Goal: Transaction & Acquisition: Book appointment/travel/reservation

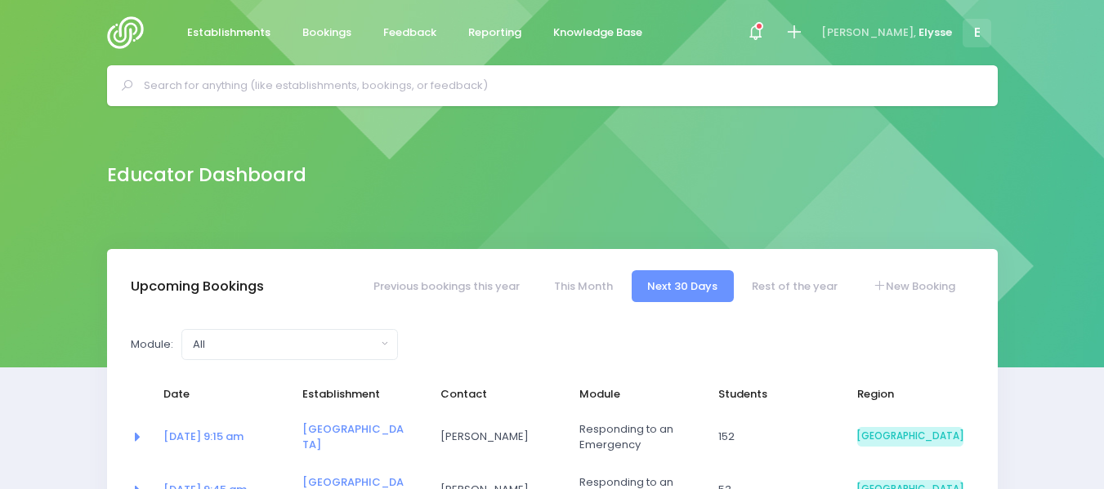
select select "5"
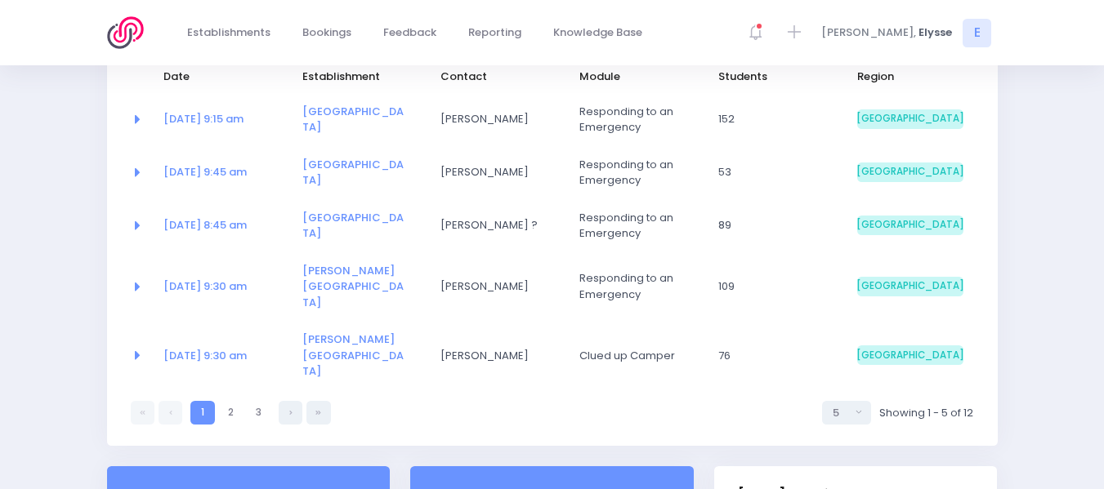
scroll to position [321, 0]
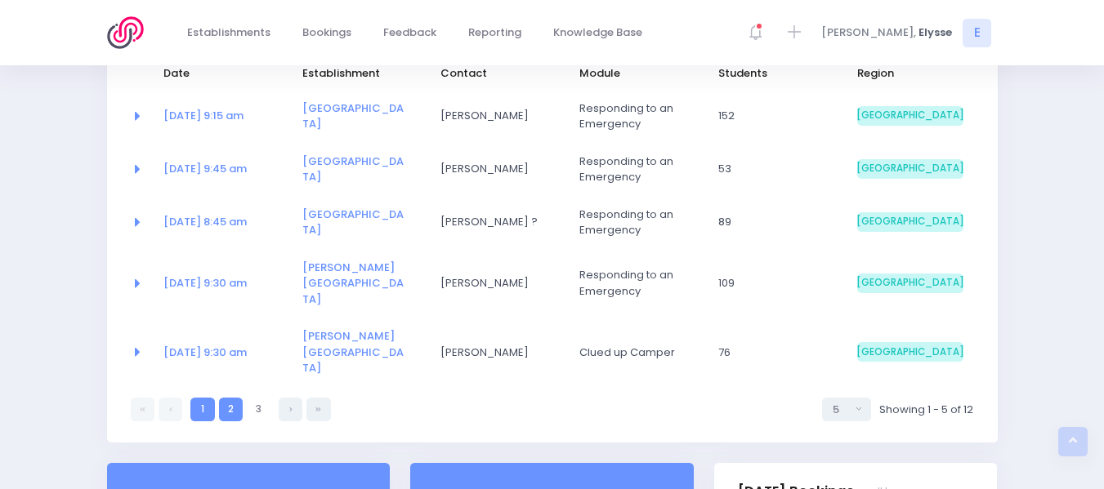
click at [237, 398] on link "2" at bounding box center [231, 410] width 24 height 24
select select "5"
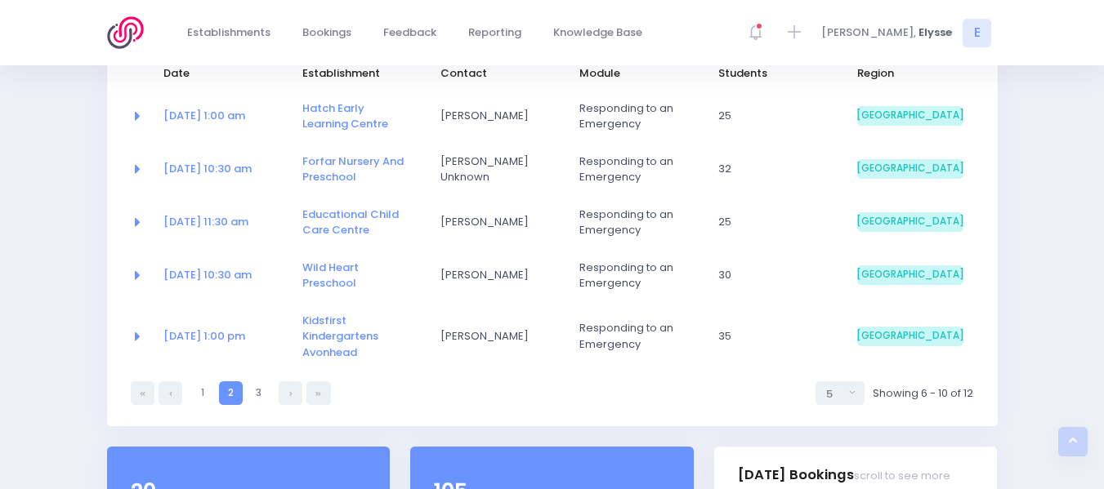
scroll to position [274, 0]
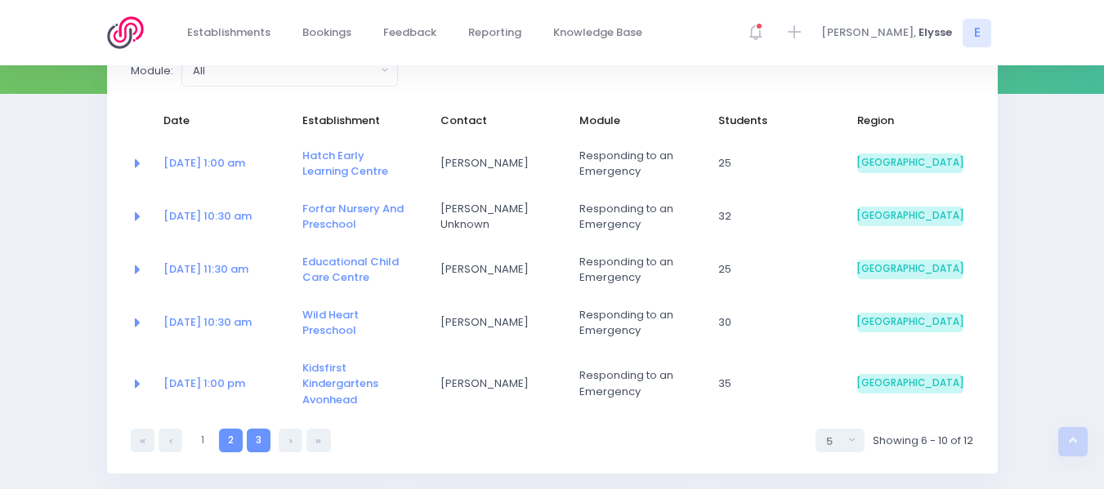
click at [254, 439] on link "3" at bounding box center [259, 441] width 24 height 24
select select "5"
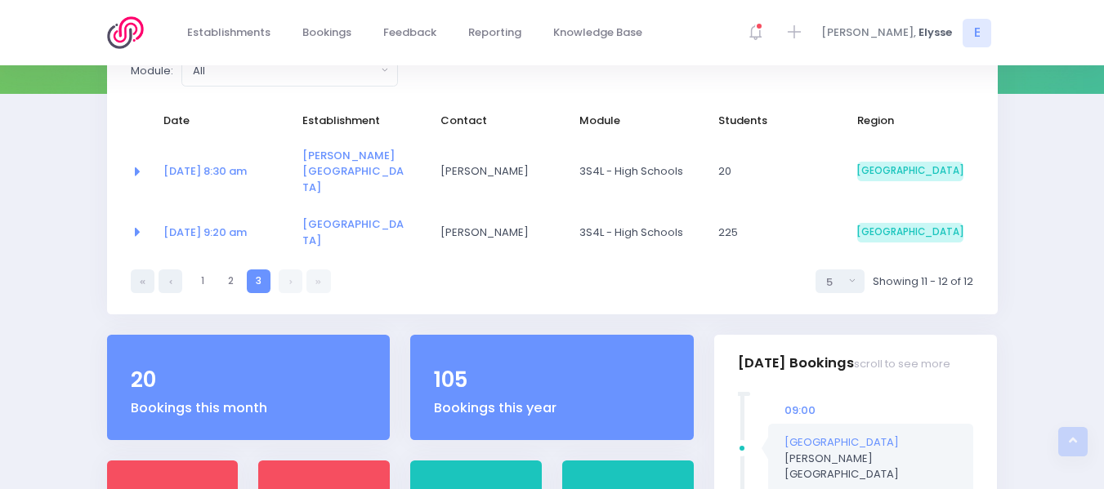
click at [284, 270] on link at bounding box center [291, 282] width 24 height 24
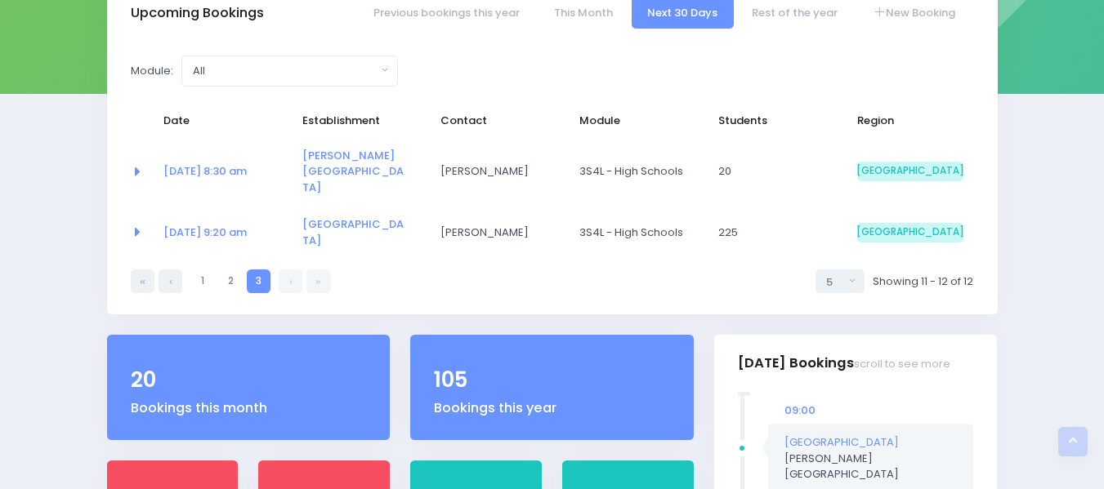
scroll to position [0, 0]
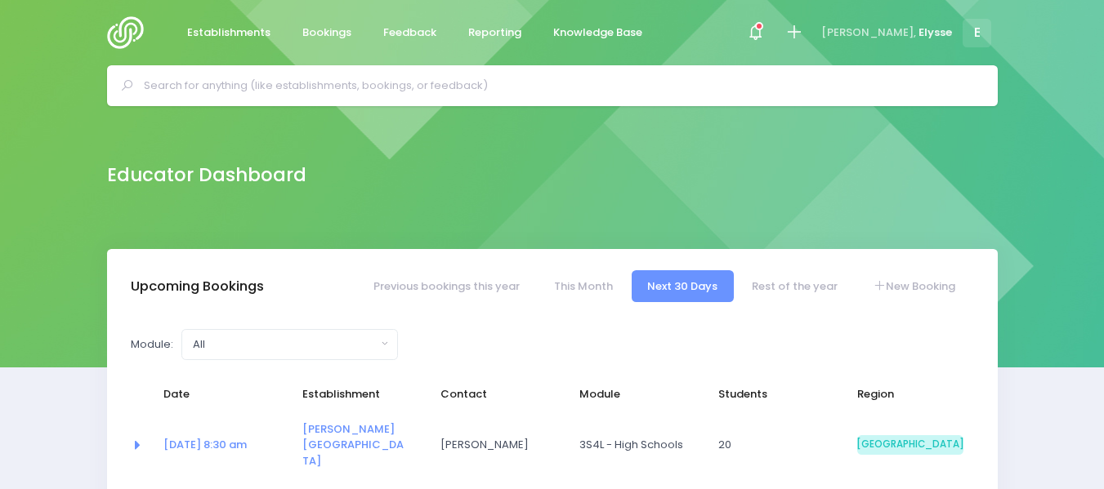
click at [405, 84] on input "text" at bounding box center [559, 86] width 831 height 25
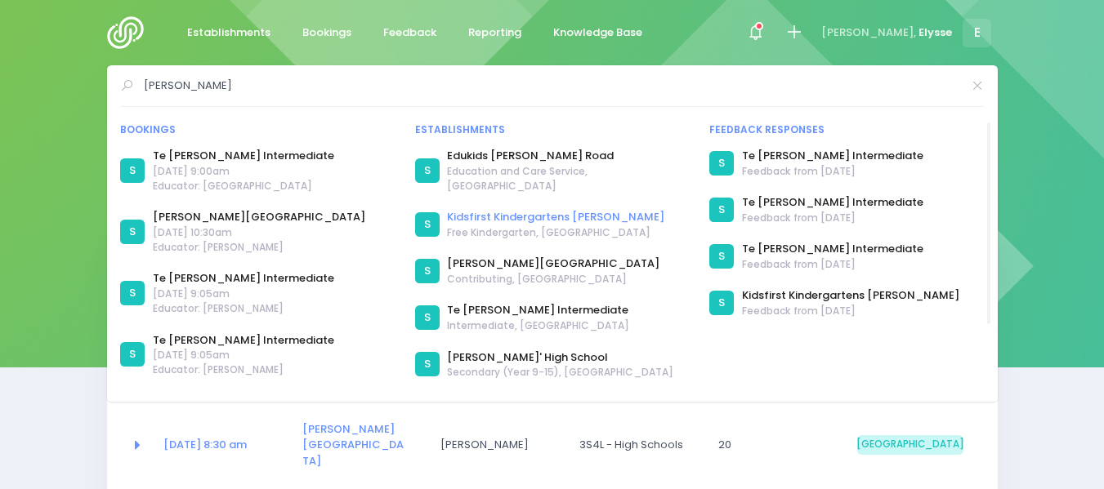
type input "shirley kidsfirst"
click at [502, 209] on link "Kidsfirst Kindergartens [PERSON_NAME]" at bounding box center [555, 217] width 217 height 16
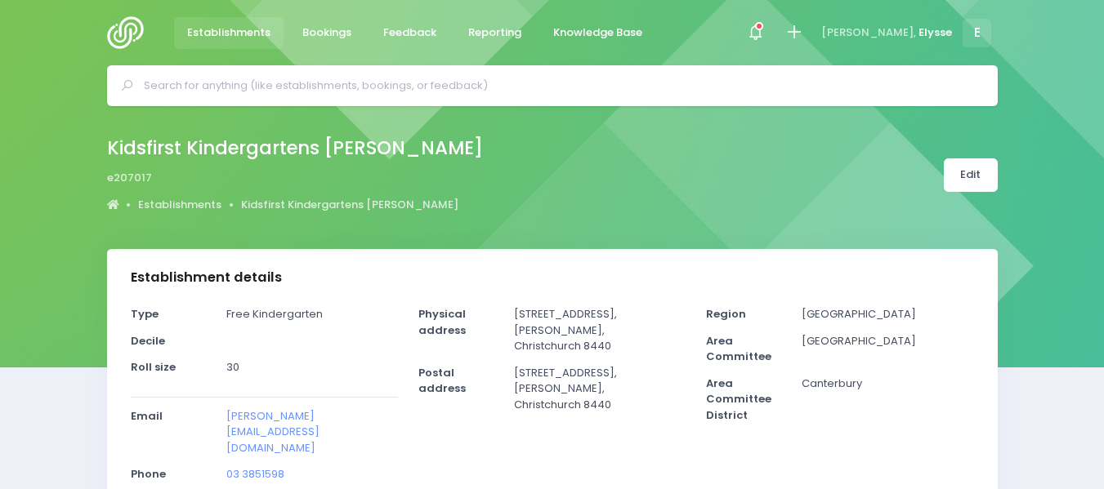
select select "5"
click at [308, 32] on span "Bookings" at bounding box center [326, 33] width 49 height 16
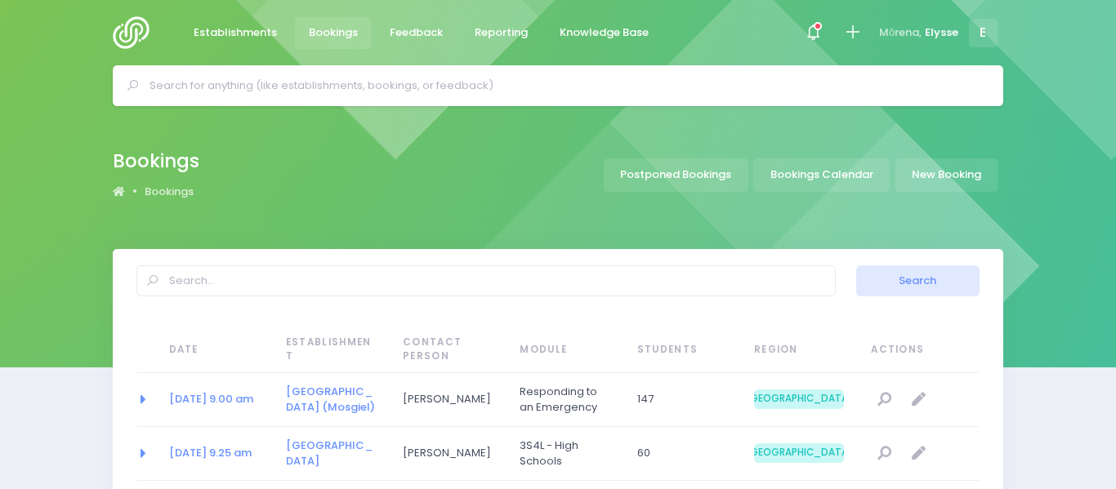
select select "20"
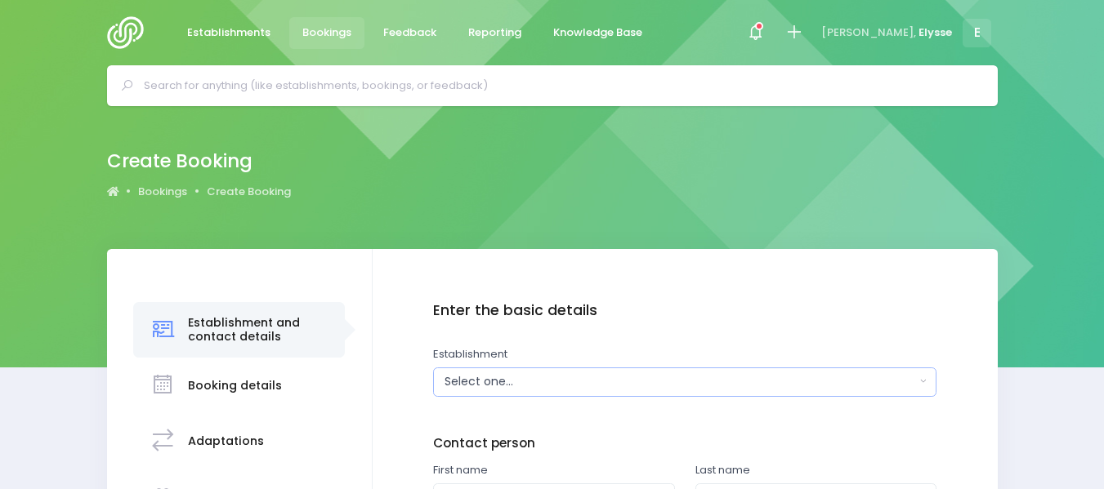
click at [546, 382] on div "Select one..." at bounding box center [679, 381] width 471 height 17
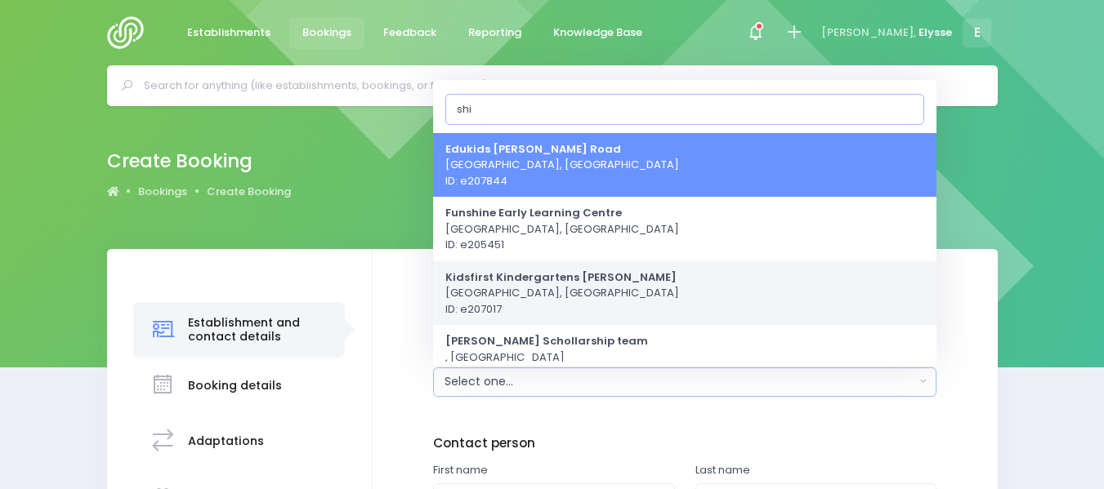
type input "shi"
click at [559, 285] on span "Kidsfirst Kindergartens Shirley Christchurch, South Island Region ID: e207017" at bounding box center [562, 293] width 234 height 48
select select "207017"
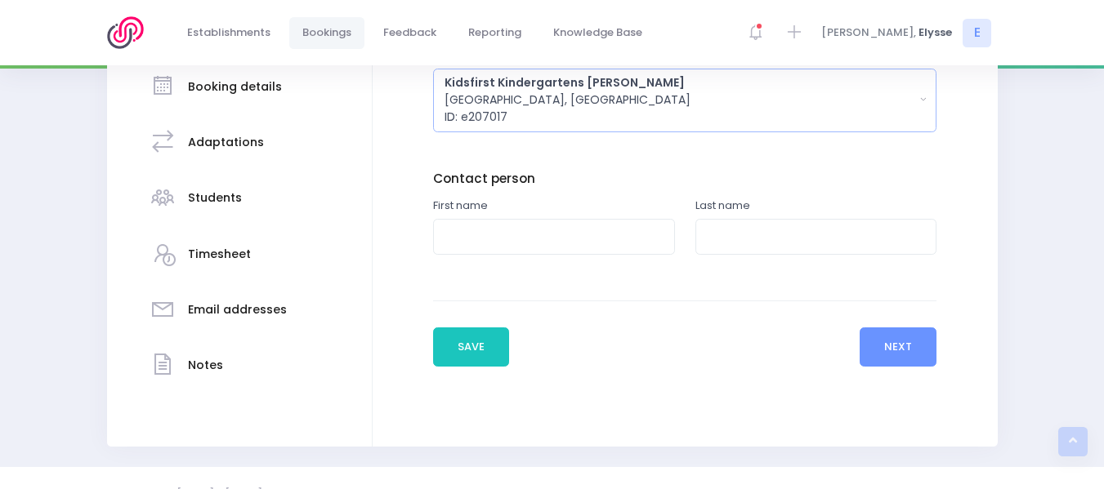
scroll to position [301, 0]
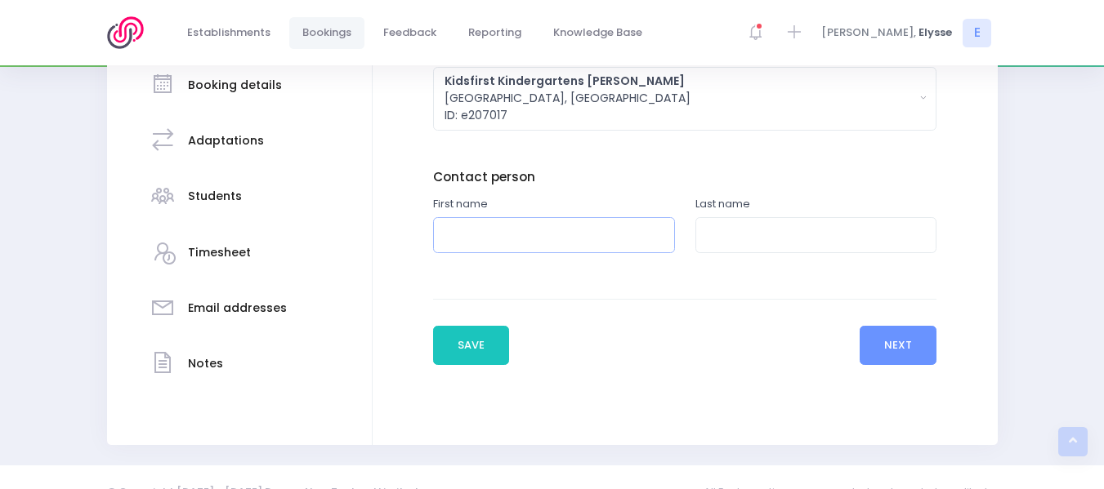
click at [496, 246] on input "text" at bounding box center [554, 235] width 242 height 37
type input "Jayne"
click at [792, 243] on input "text" at bounding box center [816, 235] width 242 height 37
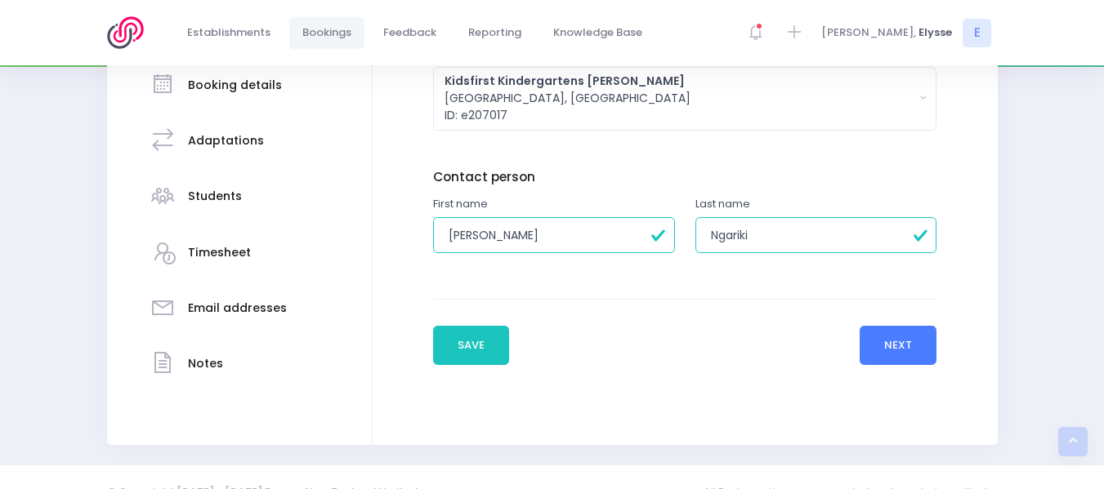
type input "Ngariki"
click at [896, 358] on button "Next" at bounding box center [899, 345] width 78 height 39
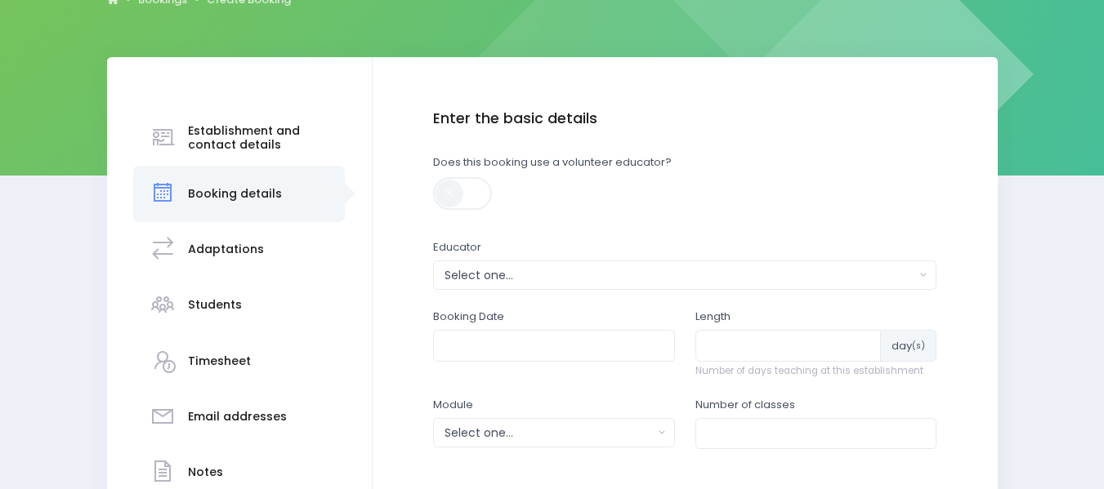
scroll to position [193, 0]
click at [562, 275] on div "Select one..." at bounding box center [679, 274] width 471 height 17
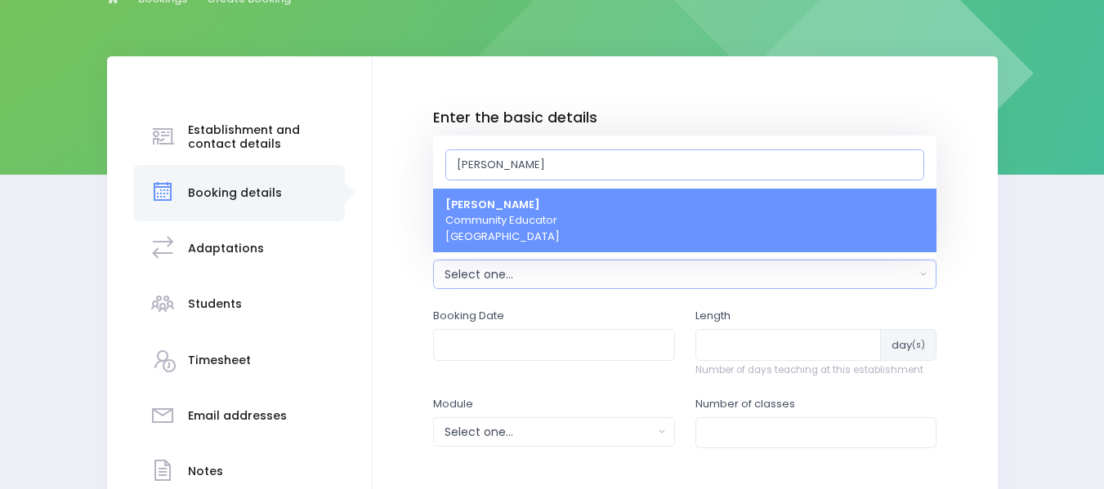
type input "ely"
click at [583, 225] on link "Elysse Renouf Community Educator South Island Region" at bounding box center [684, 221] width 503 height 65
select select "319874"
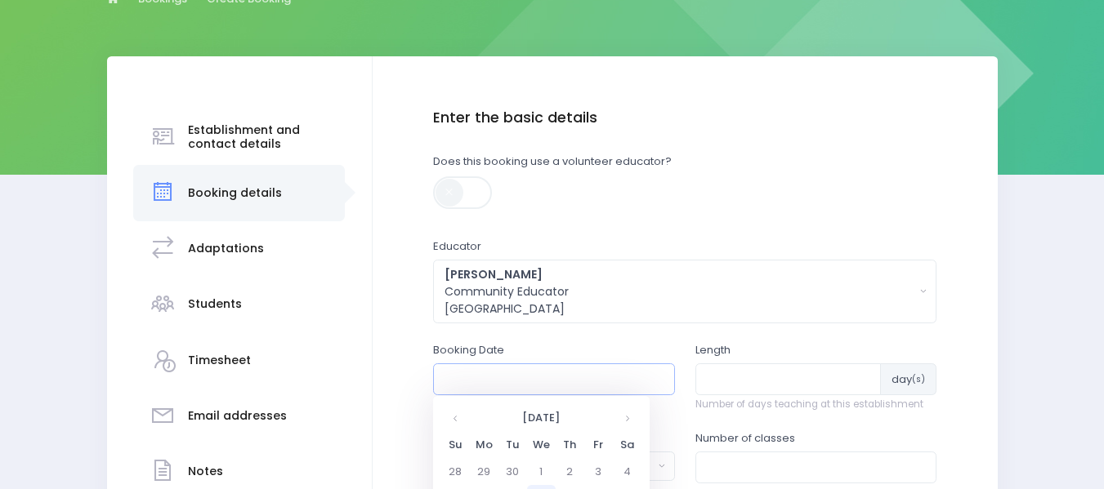
click at [485, 386] on input "text" at bounding box center [554, 379] width 242 height 31
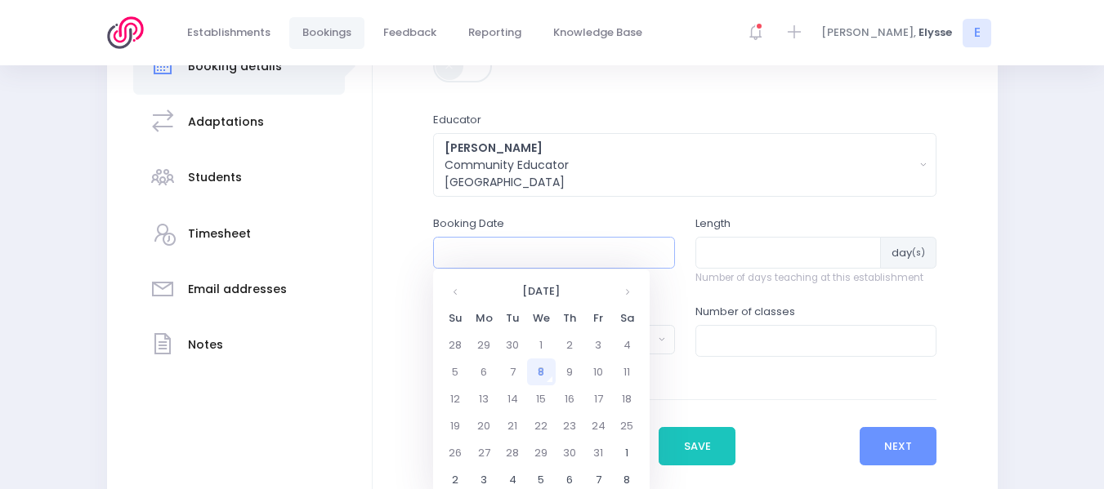
scroll to position [331, 0]
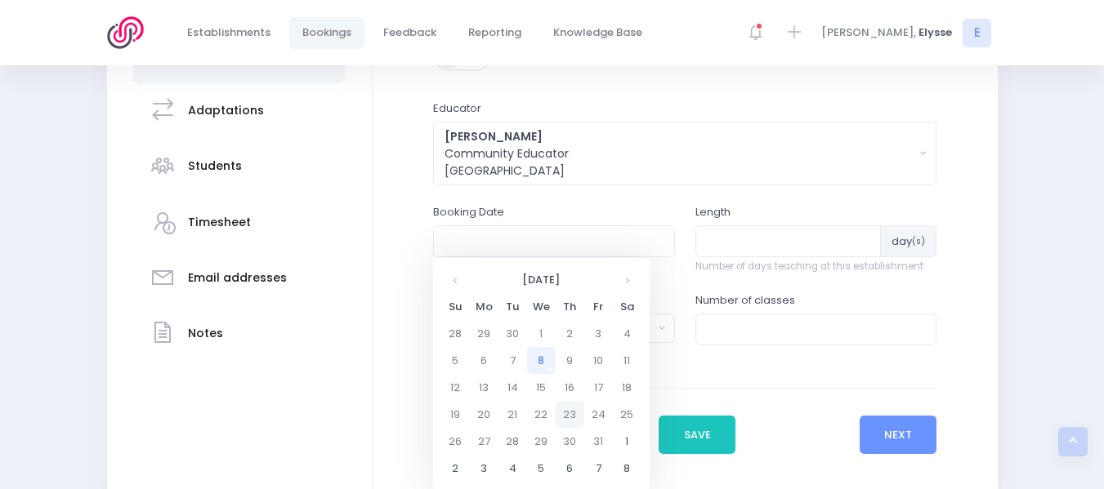
click at [569, 412] on td "23" at bounding box center [570, 414] width 29 height 27
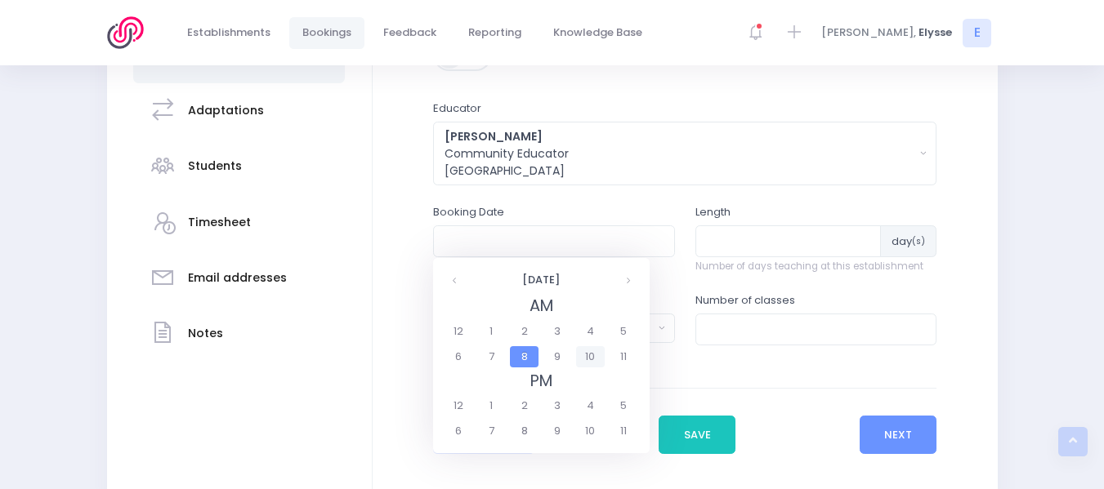
click at [588, 357] on span "10" at bounding box center [590, 356] width 29 height 21
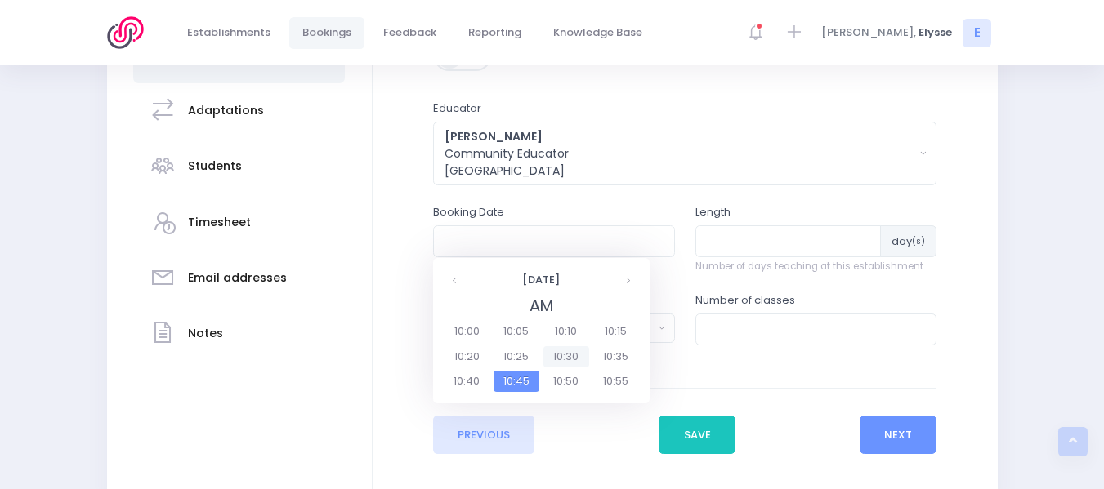
click at [567, 351] on span "10:30" at bounding box center [566, 356] width 46 height 21
type input "23/10/2025 10:30 AM"
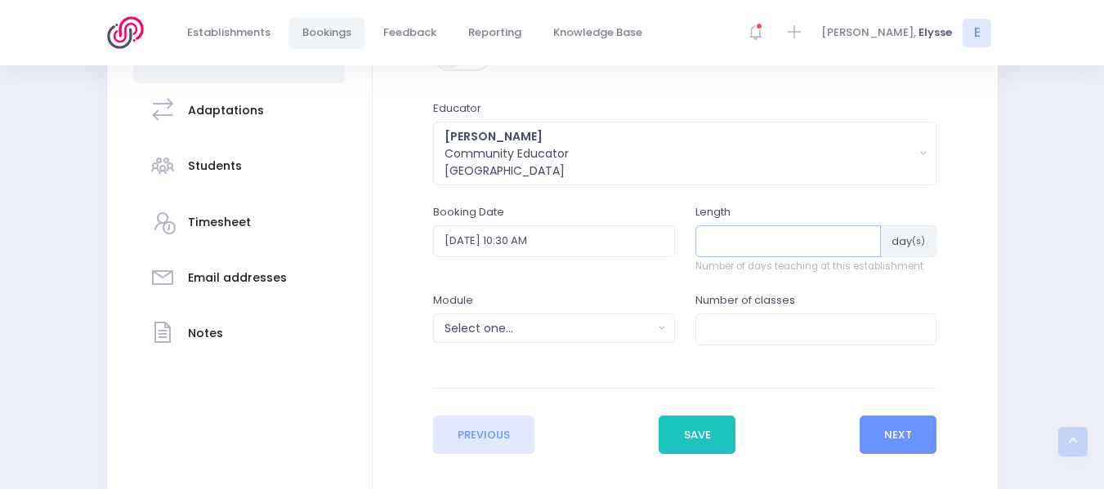
click at [722, 254] on input "number" at bounding box center [788, 240] width 186 height 31
type input "1"
click at [556, 336] on div "Select one..." at bounding box center [548, 328] width 208 height 17
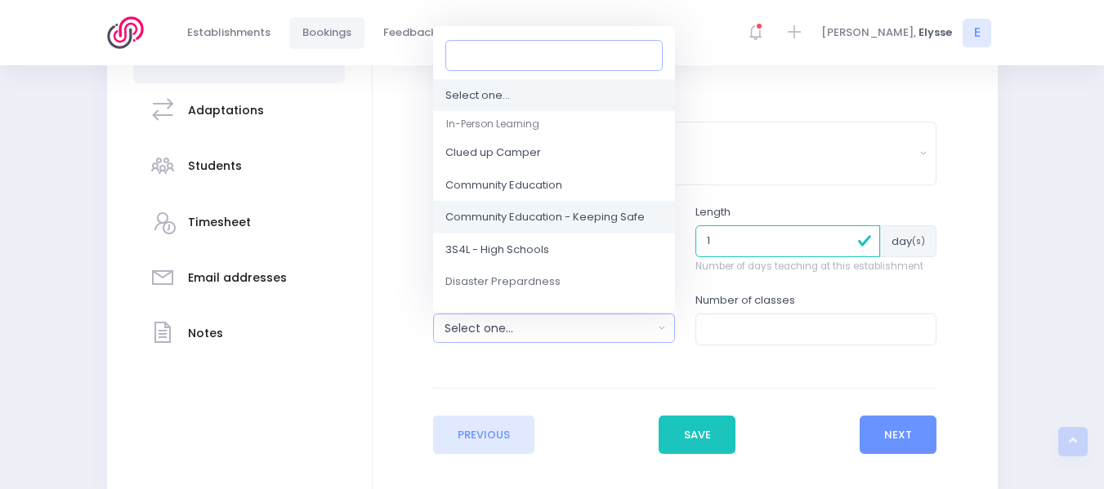
scroll to position [89, 0]
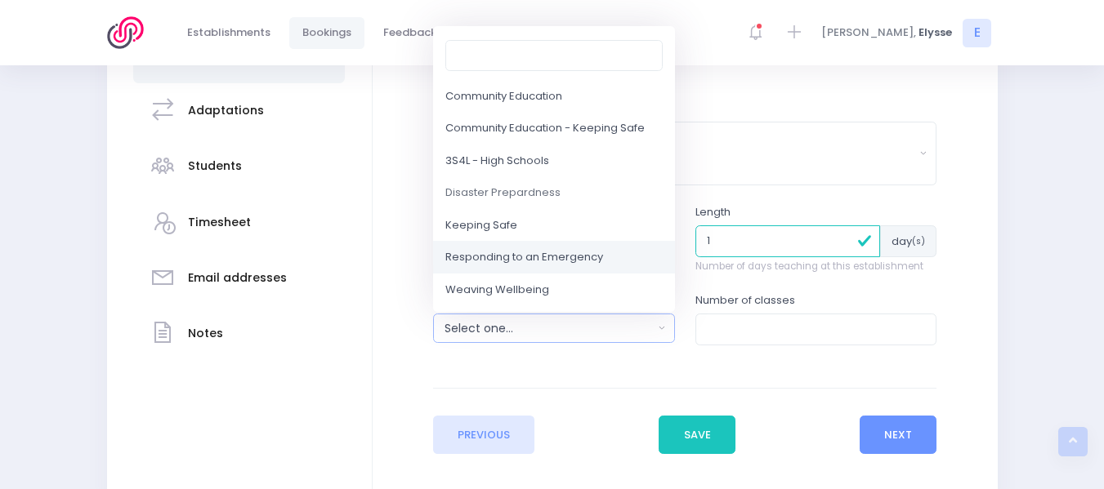
click at [521, 250] on span "Responding to an Emergency" at bounding box center [524, 258] width 158 height 16
select select "Responding to an Emergency"
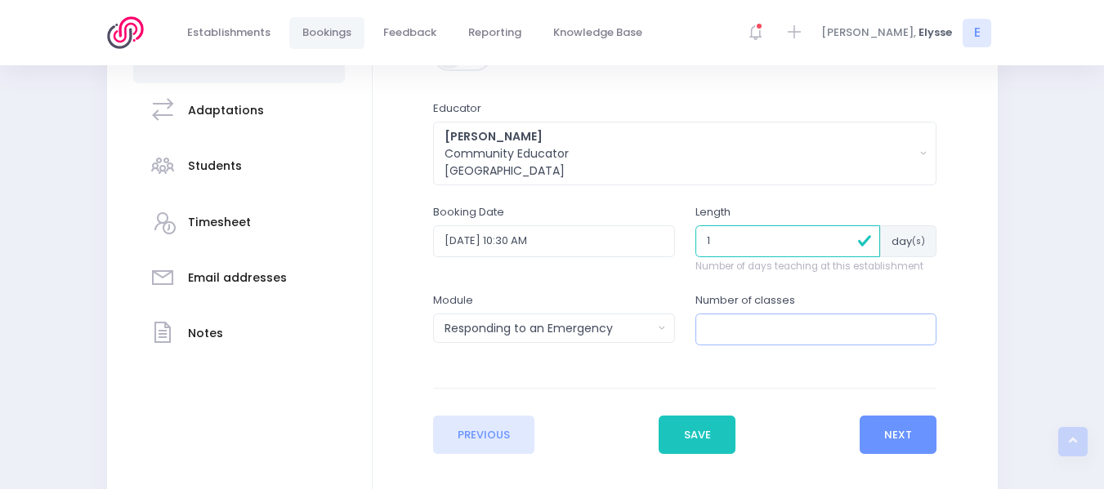
click at [709, 328] on input "number" at bounding box center [816, 329] width 242 height 31
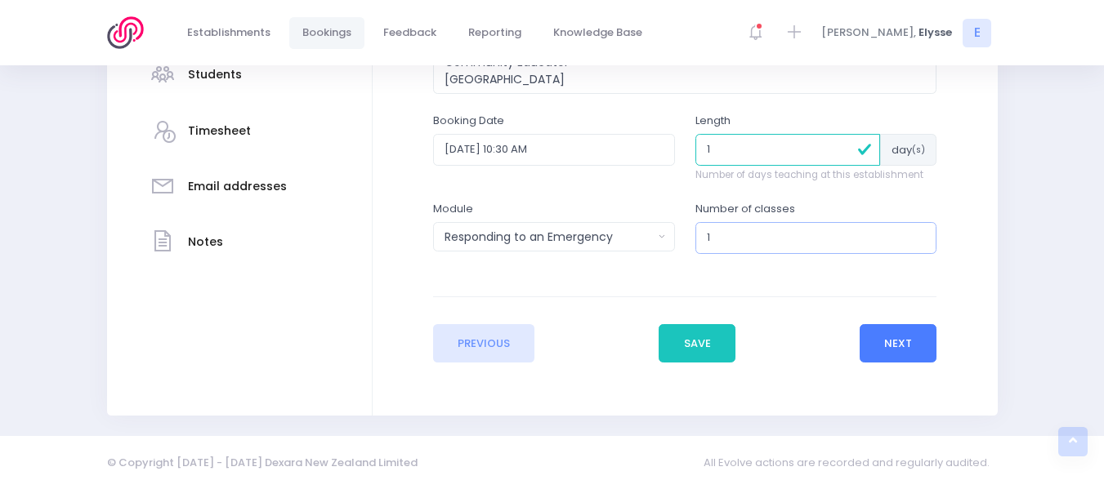
type input "1"
click at [911, 348] on button "Next" at bounding box center [899, 343] width 78 height 39
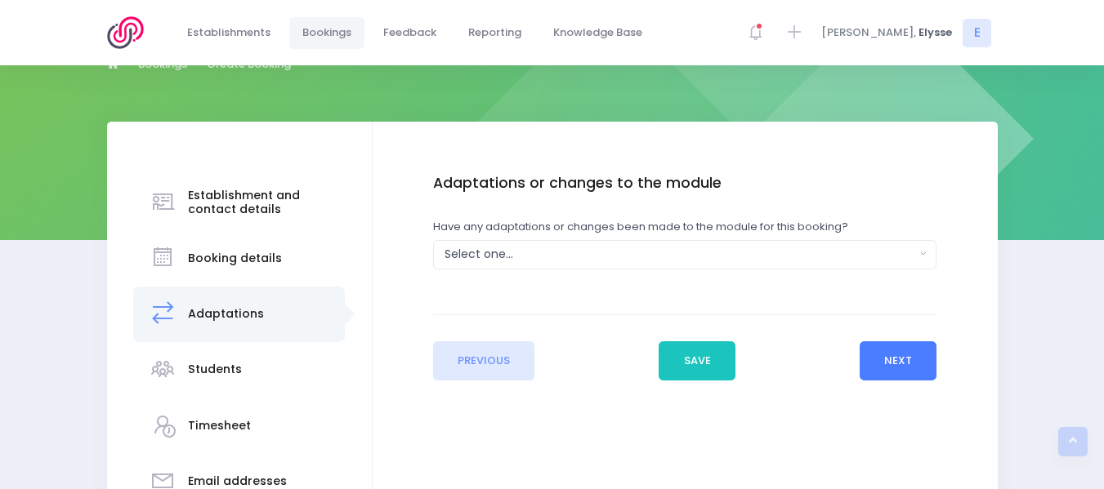
scroll to position [0, 0]
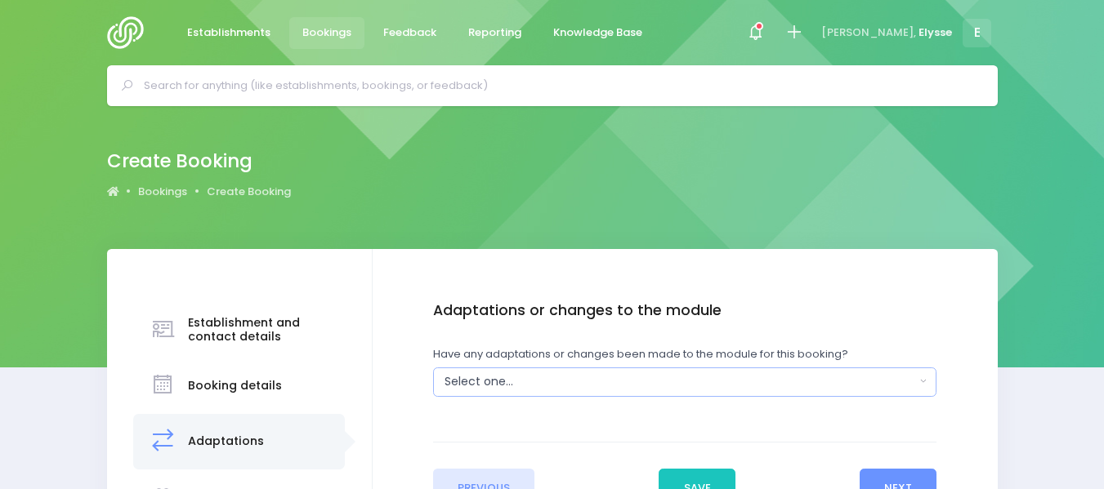
click at [551, 386] on div "Select one..." at bounding box center [679, 381] width 471 height 17
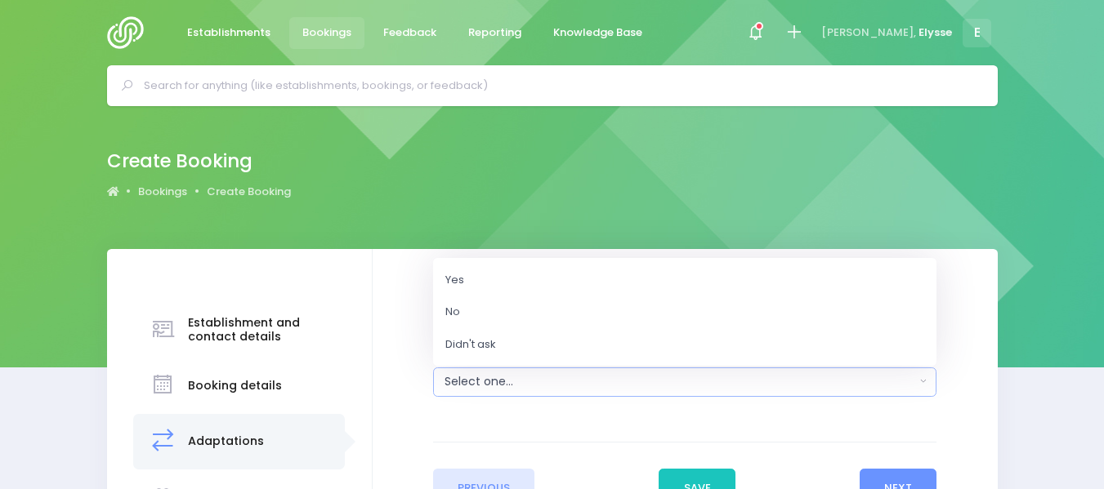
click at [551, 386] on div "Select one..." at bounding box center [679, 381] width 471 height 17
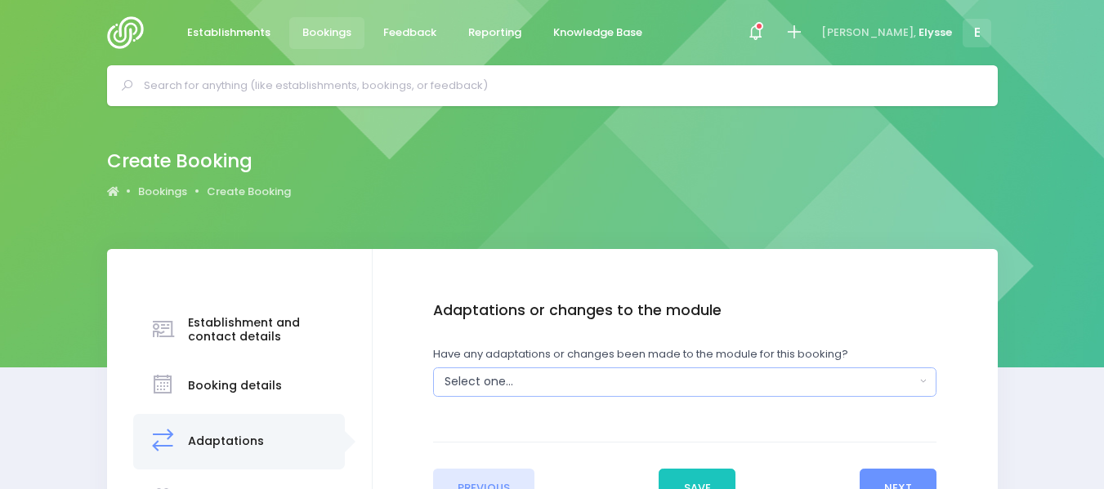
click at [498, 375] on div "Select one..." at bounding box center [679, 381] width 471 height 17
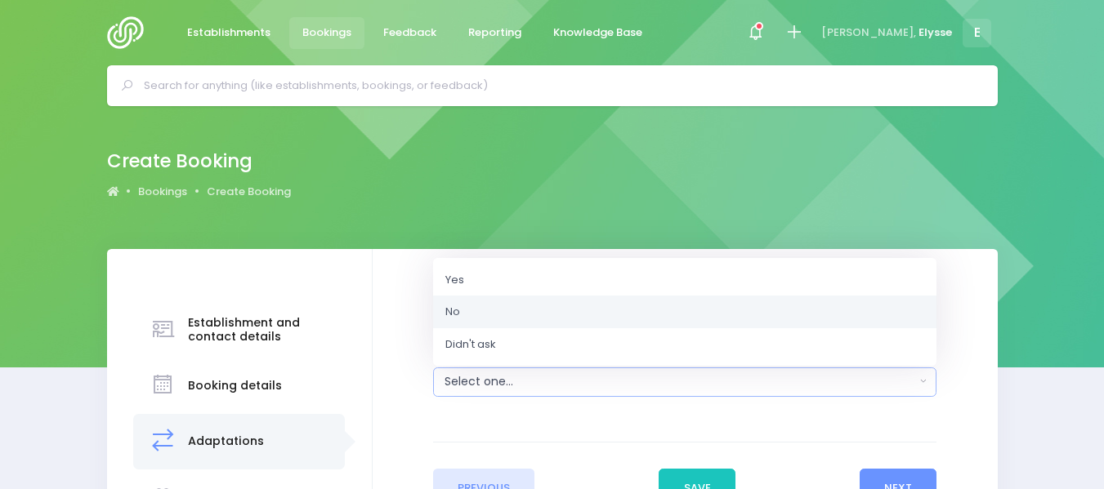
click at [476, 312] on link "No" at bounding box center [684, 312] width 503 height 33
select select "No"
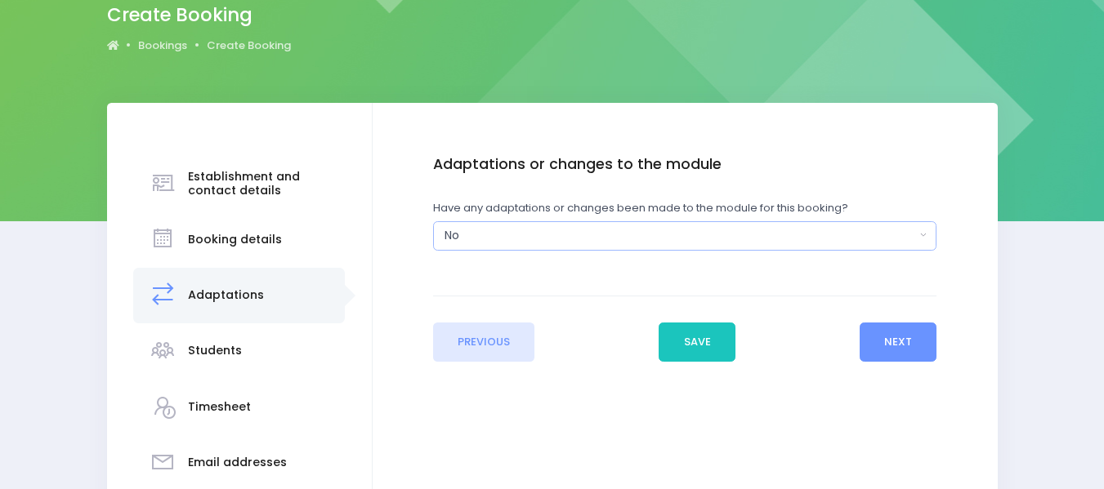
scroll to position [192, 0]
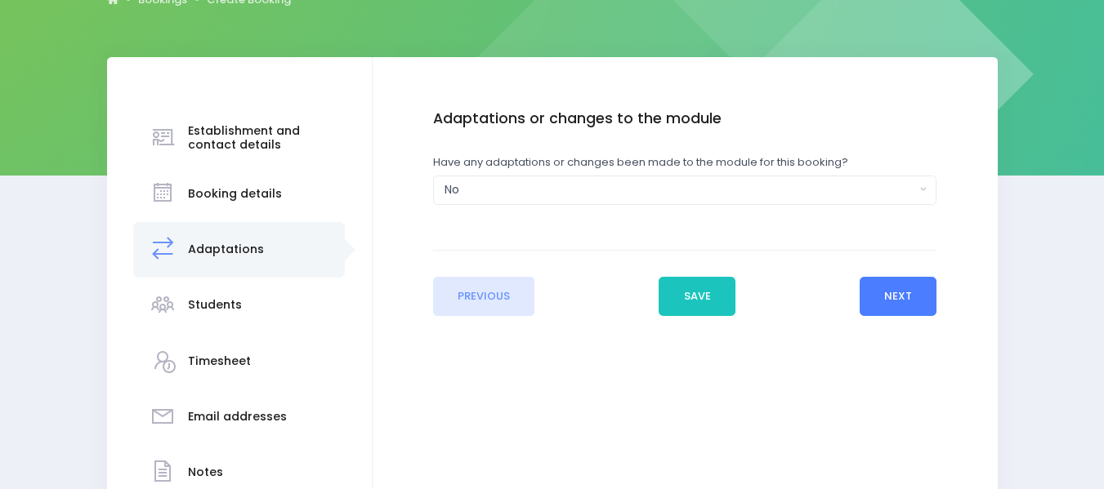
click at [907, 306] on button "Next" at bounding box center [899, 296] width 78 height 39
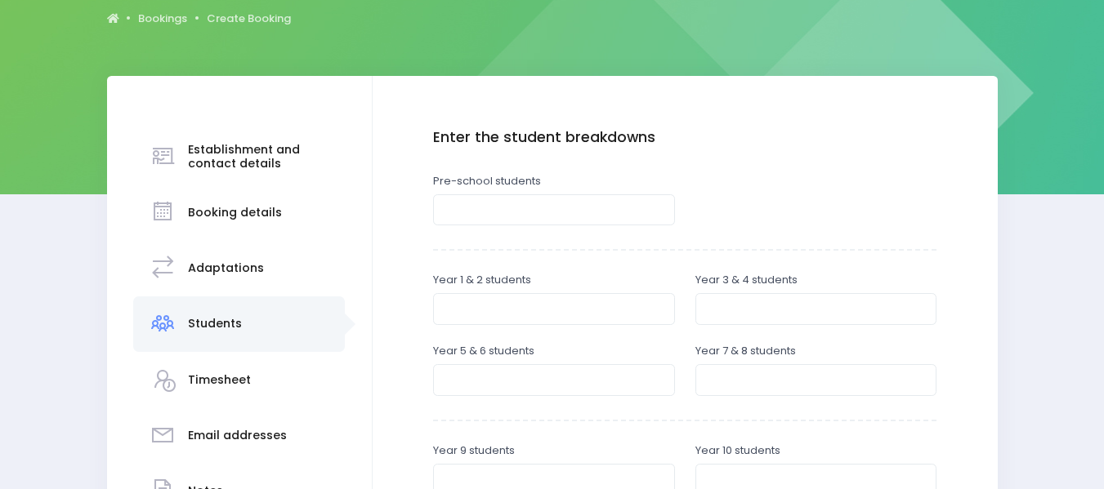
scroll to position [174, 0]
click at [500, 209] on input "number" at bounding box center [554, 209] width 242 height 31
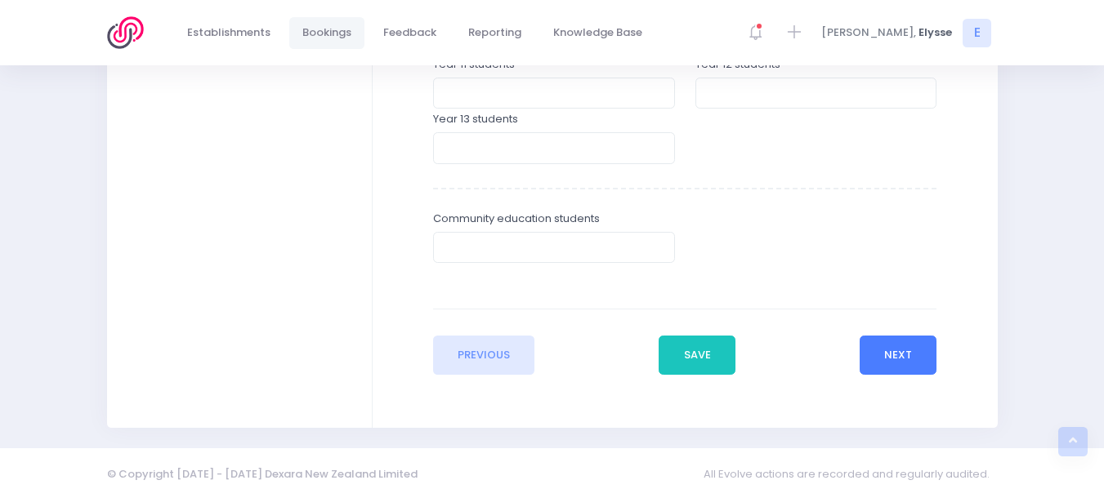
type input "30"
click at [895, 356] on button "Next" at bounding box center [899, 355] width 78 height 39
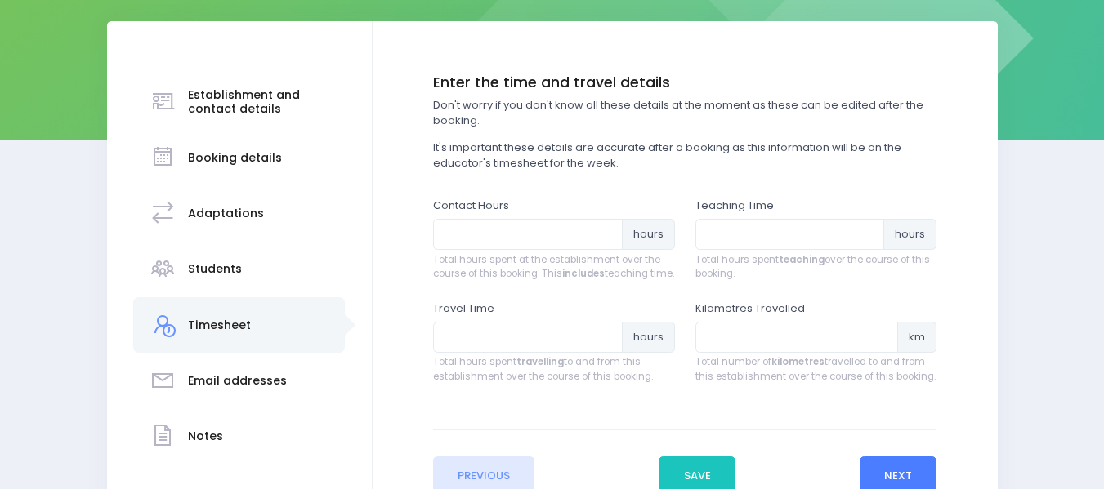
scroll to position [230, 0]
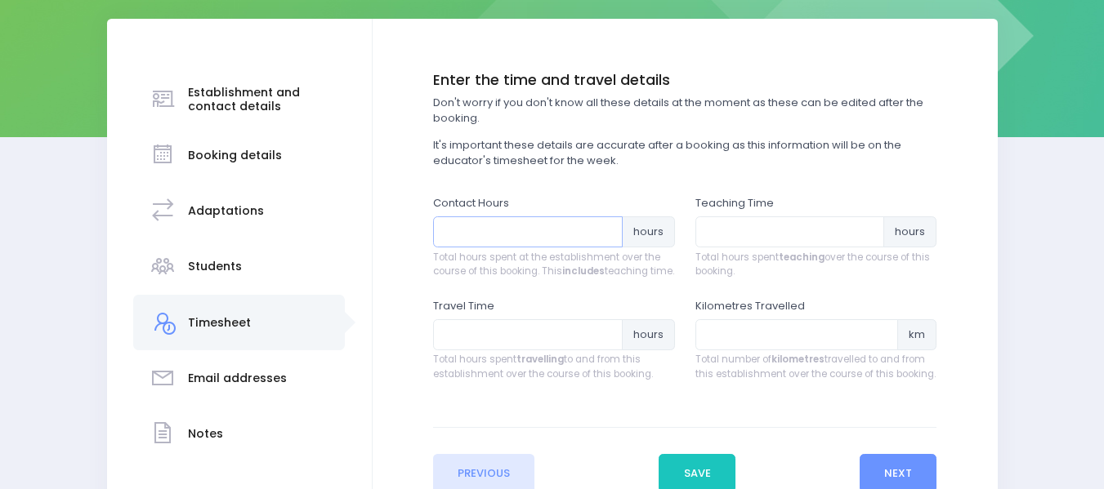
click at [481, 238] on input "number" at bounding box center [528, 232] width 190 height 31
type input "1"
click at [780, 238] on input "number" at bounding box center [790, 232] width 190 height 31
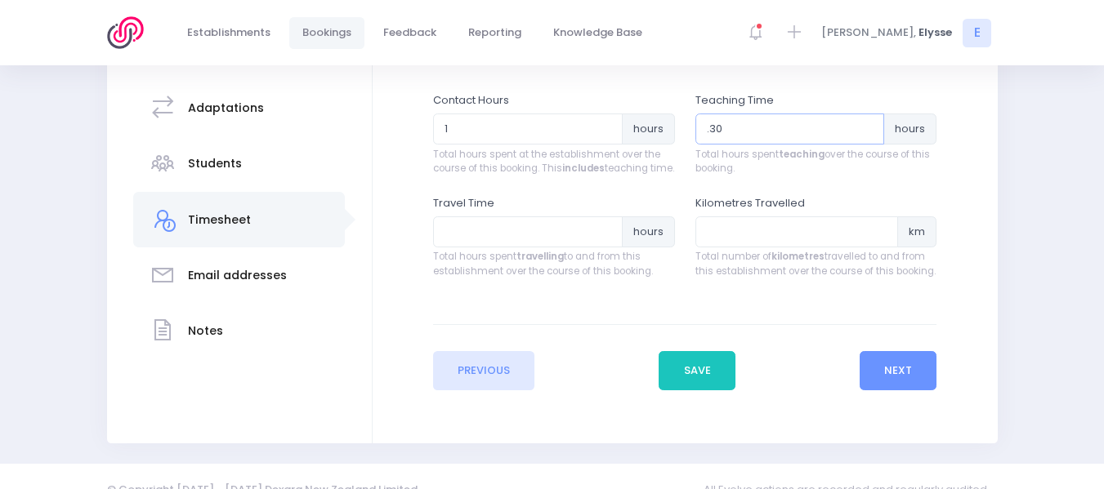
scroll to position [335, 0]
type input ".30"
click at [472, 246] on input "number" at bounding box center [528, 230] width 190 height 31
click at [448, 242] on input "45" at bounding box center [528, 230] width 190 height 31
click at [476, 246] on input ".45" at bounding box center [528, 230] width 190 height 31
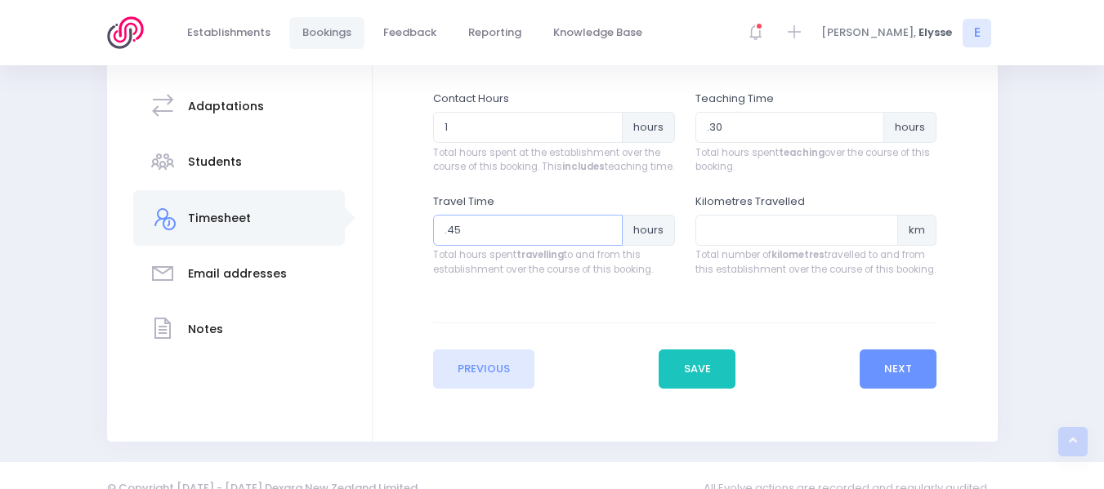
type input ".4"
type input ".3"
type input ".45"
click at [904, 380] on button "Next" at bounding box center [899, 369] width 78 height 39
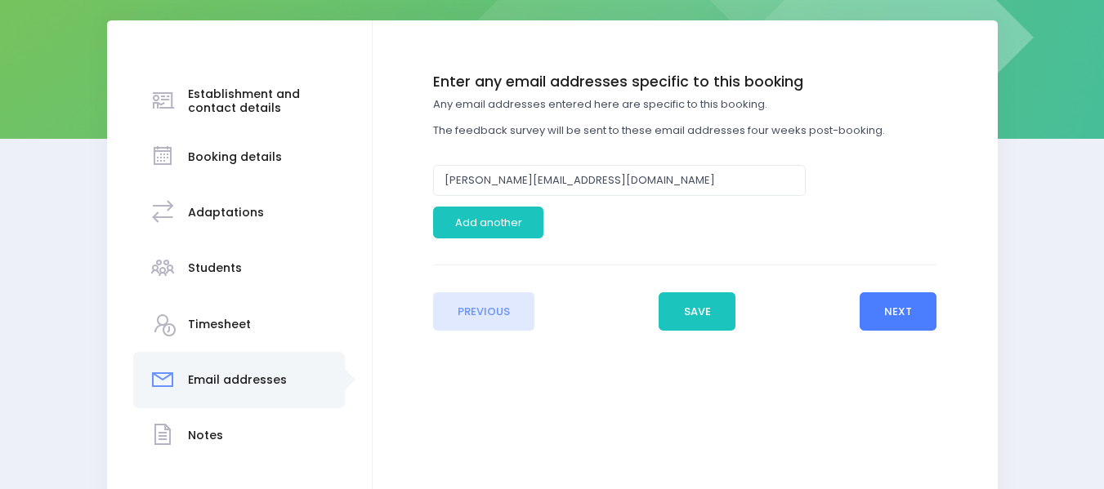
scroll to position [231, 0]
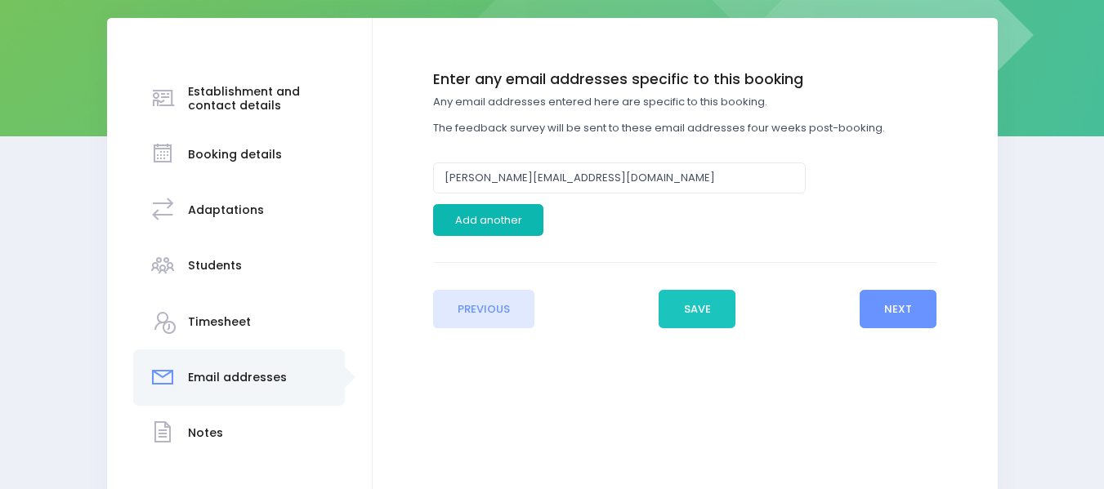
click at [520, 221] on button "Add another" at bounding box center [488, 219] width 110 height 31
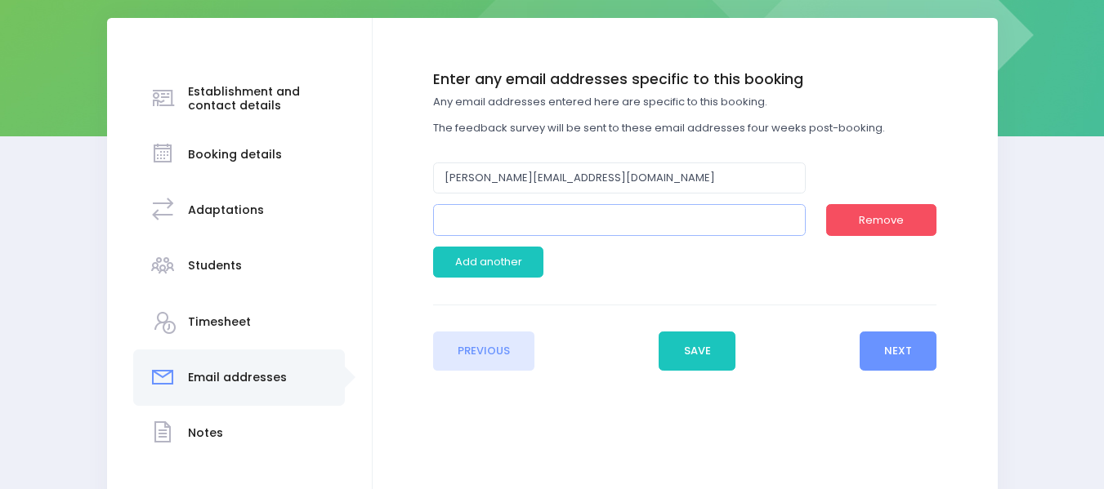
click at [555, 222] on input "email" at bounding box center [619, 219] width 373 height 31
type input "jayne.ngariki@kidsfirst.org.nz"
click at [924, 354] on button "Next" at bounding box center [899, 351] width 78 height 39
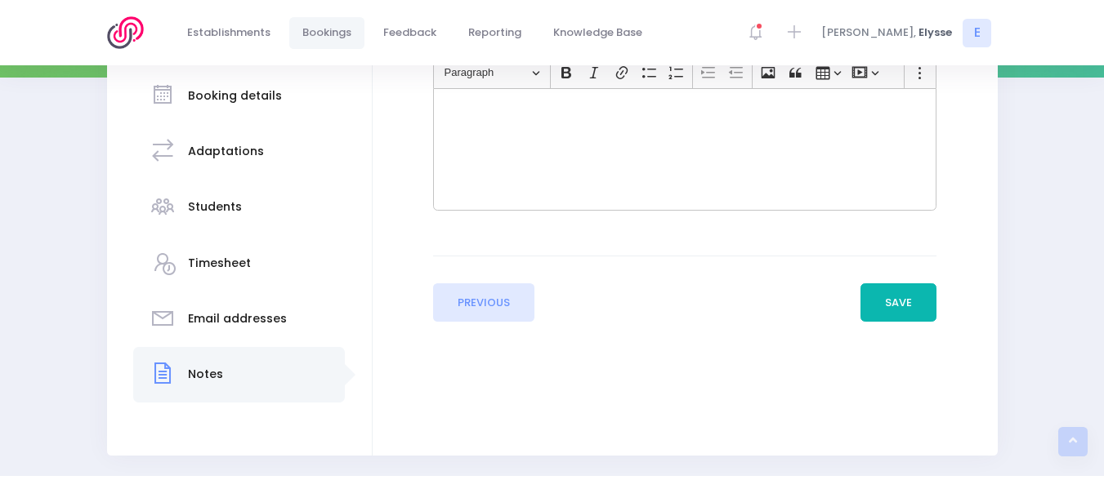
scroll to position [291, 0]
click at [909, 311] on button "Save" at bounding box center [898, 302] width 77 height 39
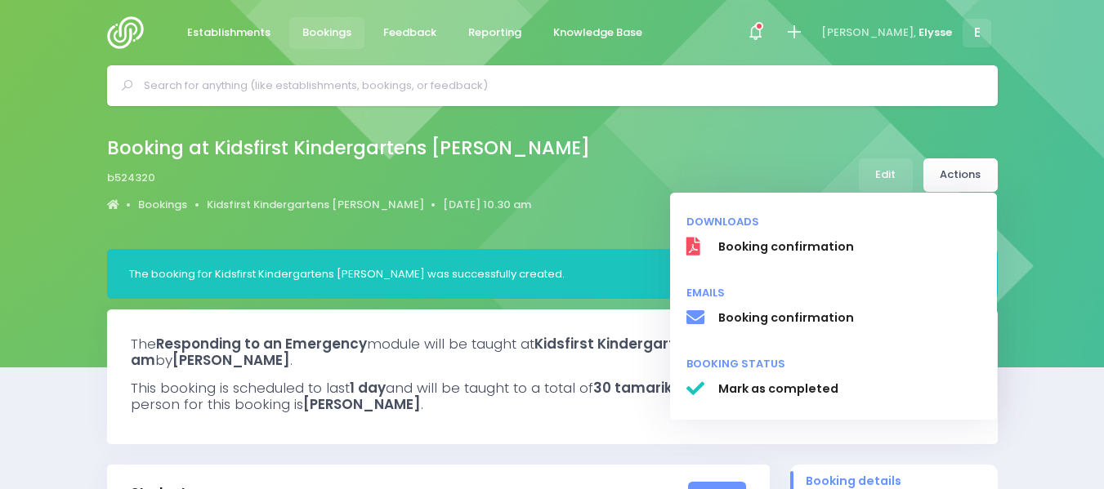
select select "5"
click at [785, 320] on span "Booking confirmation" at bounding box center [848, 318] width 263 height 17
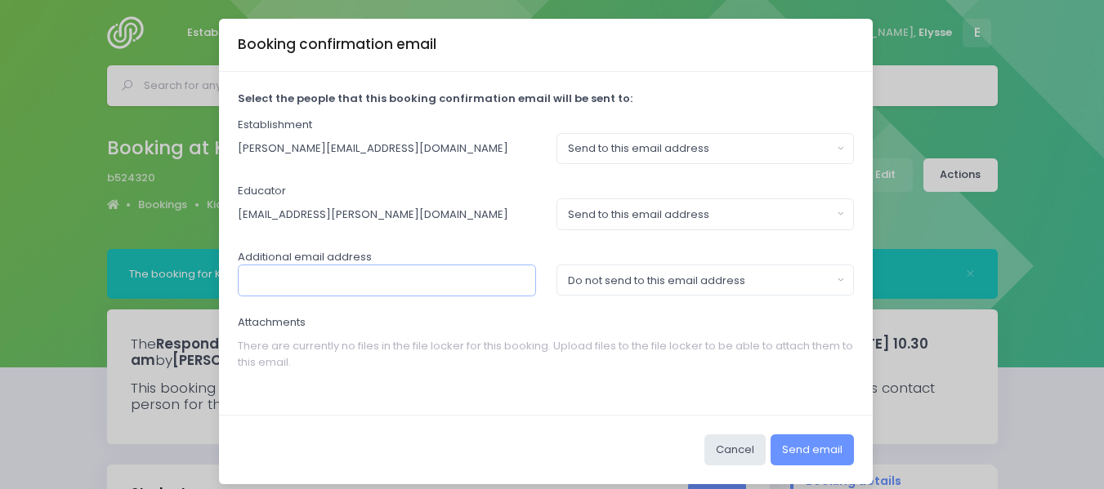
click at [320, 279] on input "text" at bounding box center [387, 280] width 298 height 31
type input "[PERSON_NAME][EMAIL_ADDRESS][DOMAIN_NAME]"
click at [833, 280] on button "Do not send to this email address" at bounding box center [705, 280] width 298 height 31
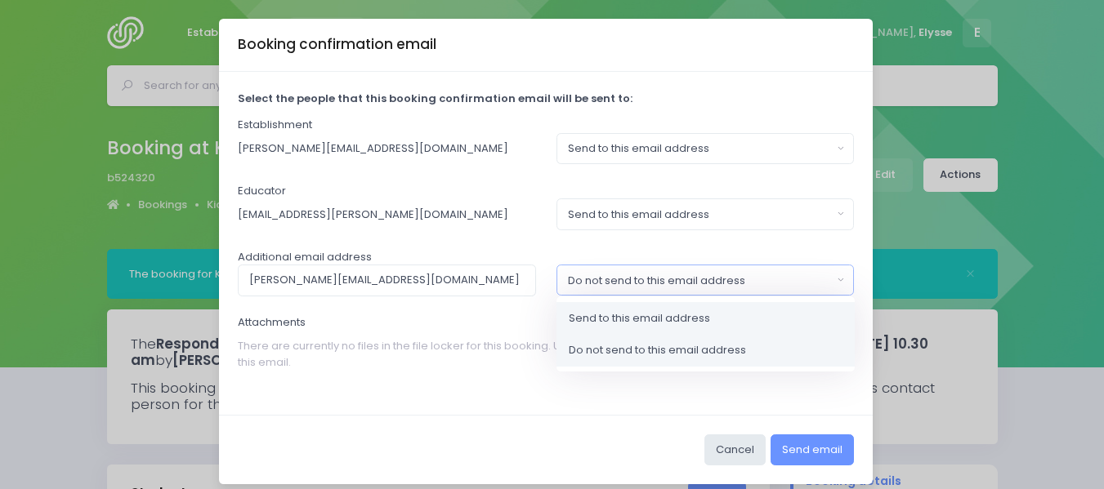
click at [695, 319] on span "Send to this email address" at bounding box center [639, 318] width 141 height 16
select select "send"
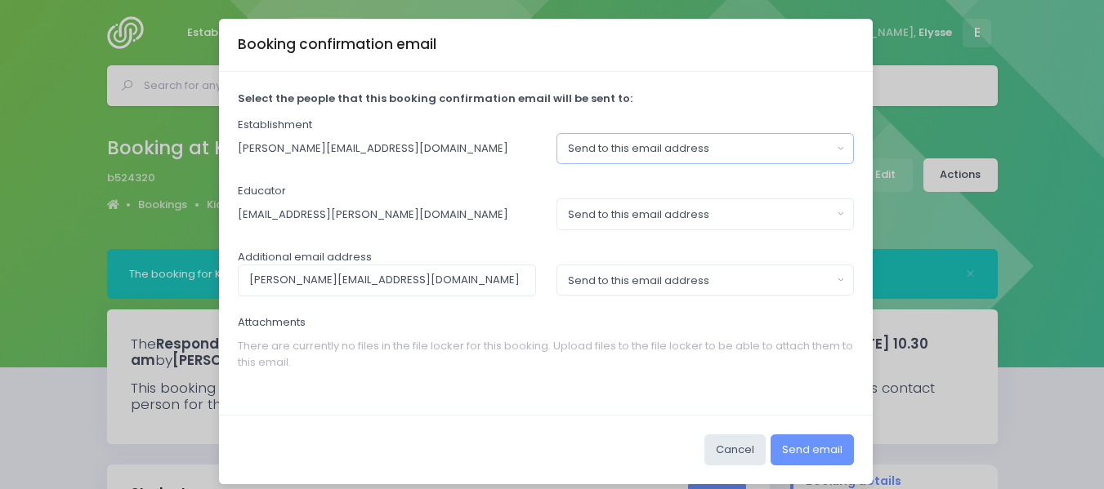
click at [837, 153] on button "Send to this email address" at bounding box center [705, 148] width 298 height 31
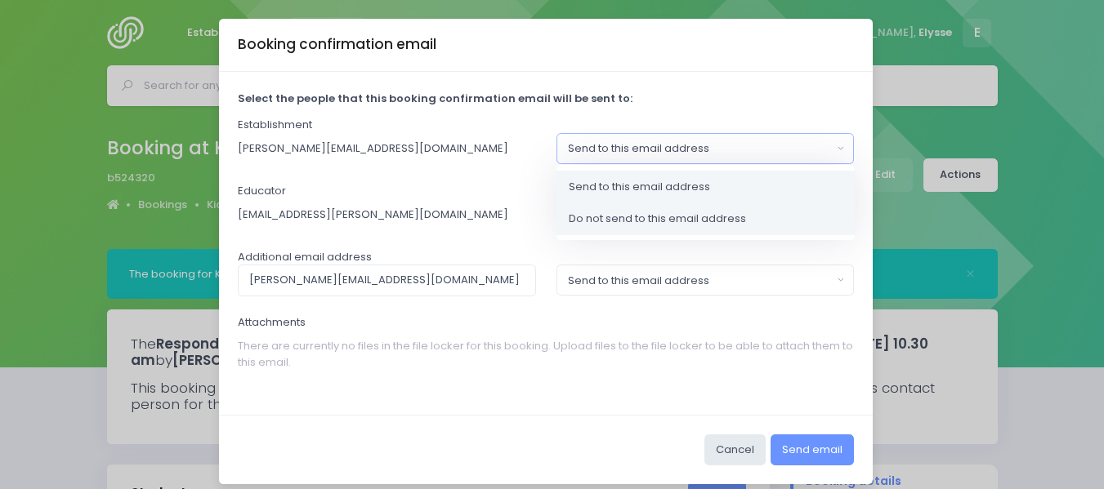
click at [682, 213] on span "Do not send to this email address" at bounding box center [657, 219] width 177 height 16
select select "no_email"
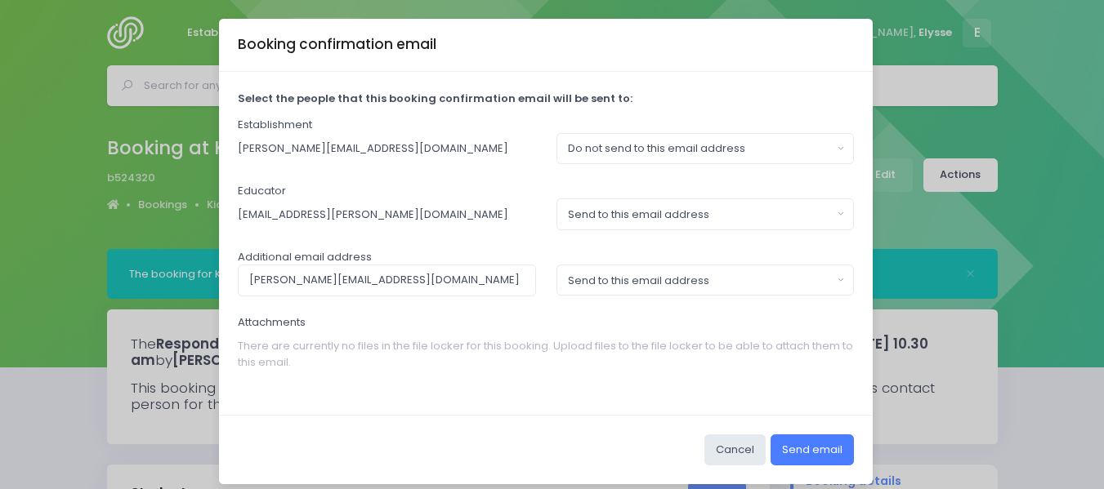
click at [815, 454] on button "Send email" at bounding box center [811, 450] width 83 height 31
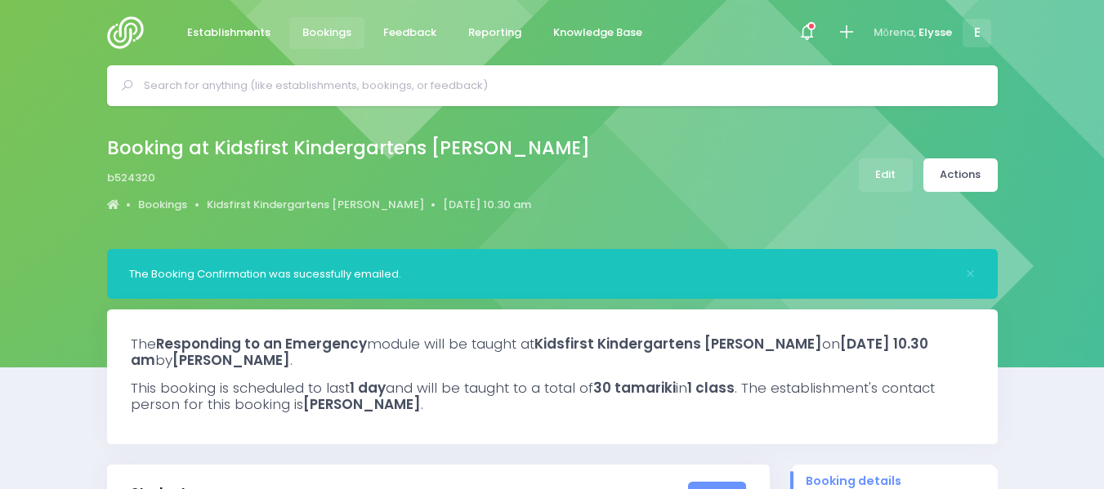
select select "5"
click at [234, 37] on span "Establishments" at bounding box center [228, 33] width 83 height 16
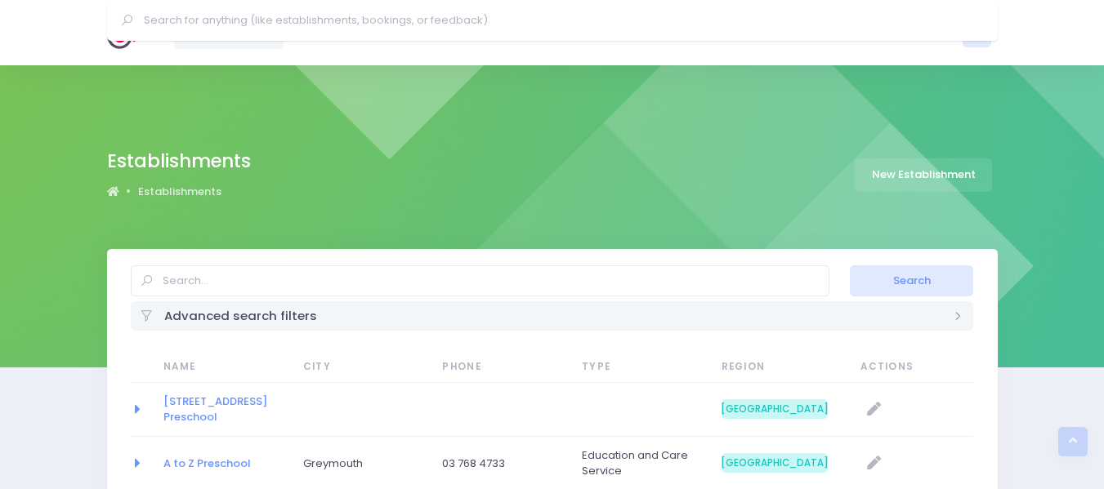
select select "20"
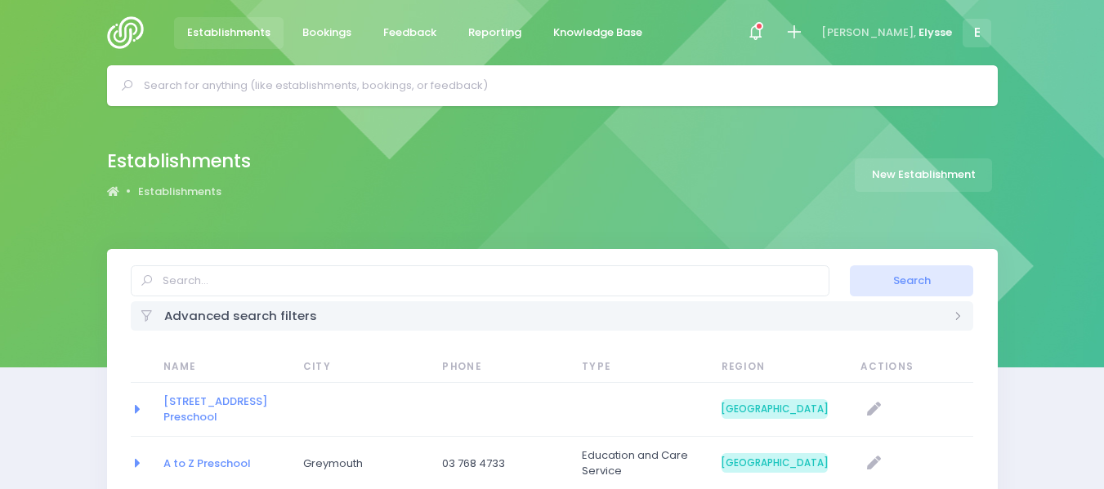
click at [125, 32] on img at bounding box center [130, 32] width 47 height 33
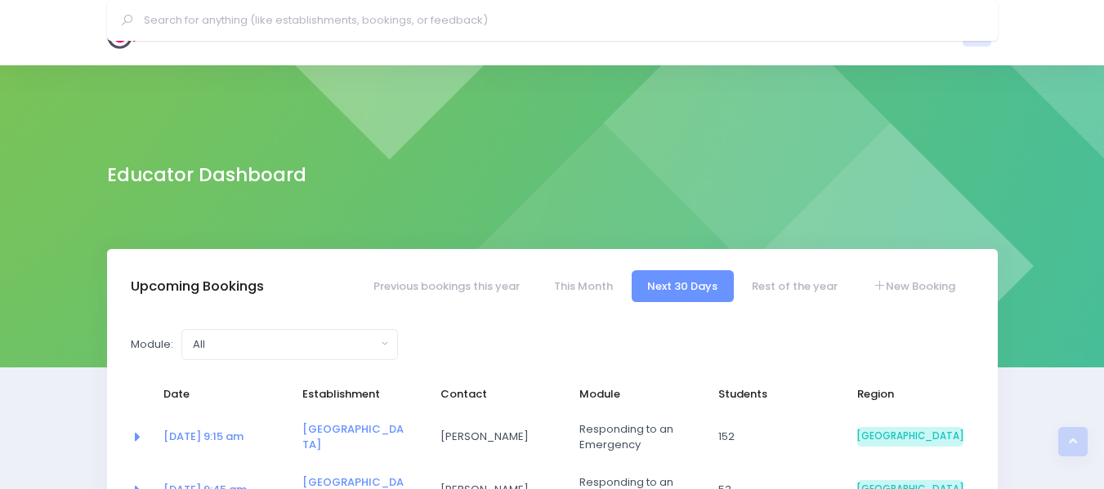
select select "5"
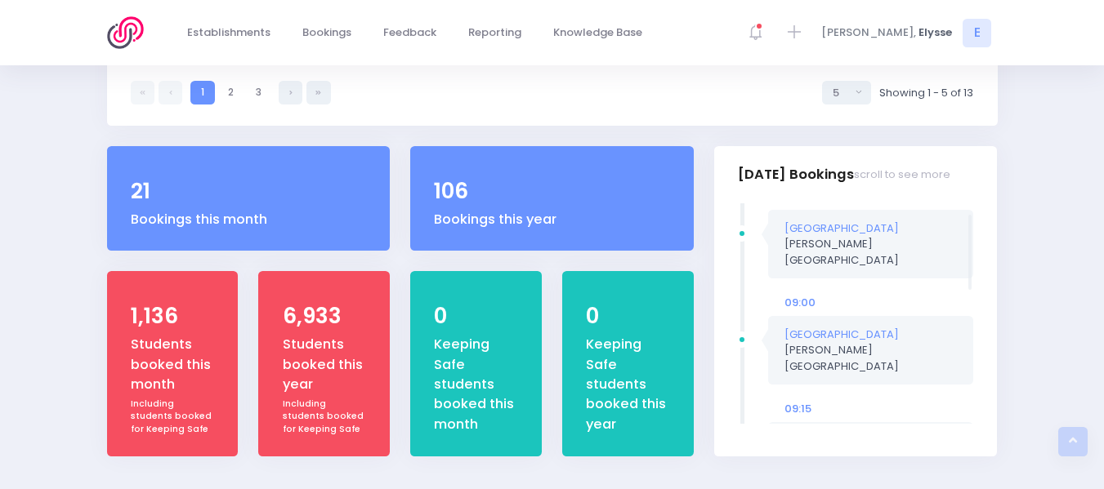
scroll to position [32, 0]
